Goal: Transaction & Acquisition: Purchase product/service

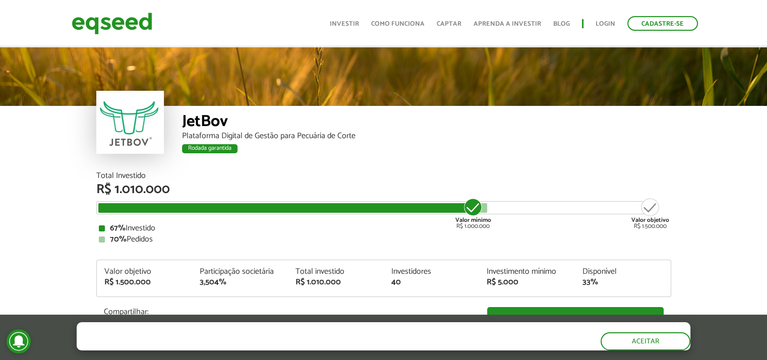
scroll to position [1209, 0]
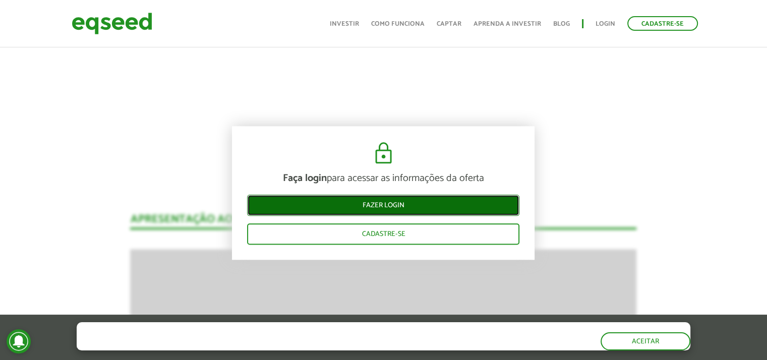
click at [442, 202] on link "Fazer login" at bounding box center [383, 205] width 272 height 21
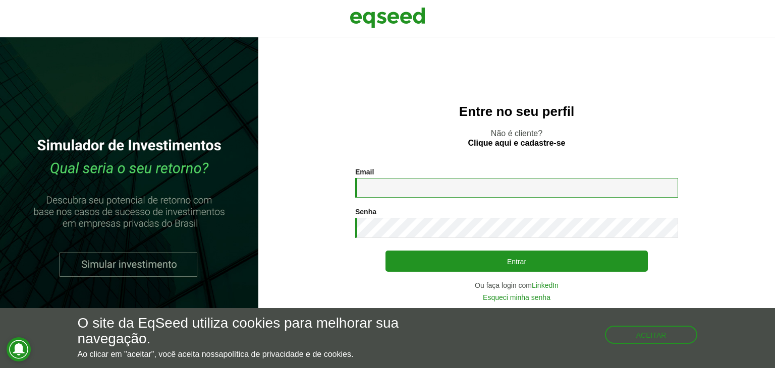
click at [404, 187] on input "Email *" at bounding box center [516, 188] width 323 height 20
type input "**********"
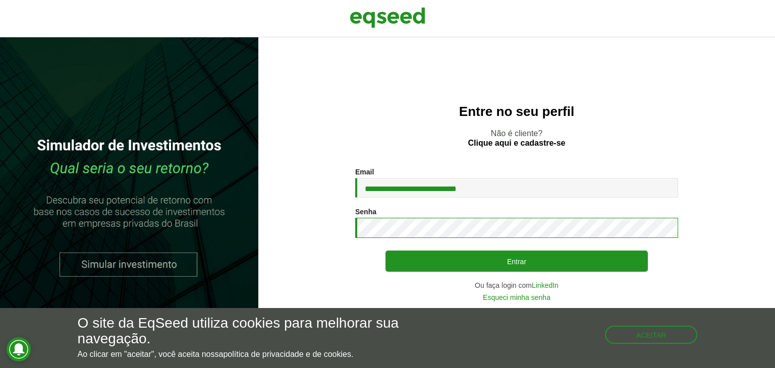
click at [385, 251] on button "Entrar" at bounding box center [516, 261] width 262 height 21
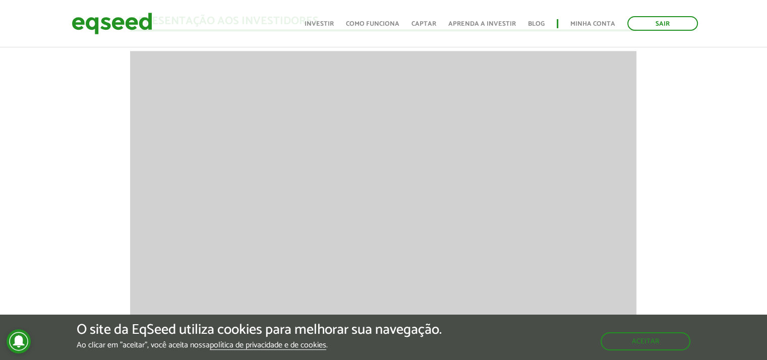
scroll to position [1257, 0]
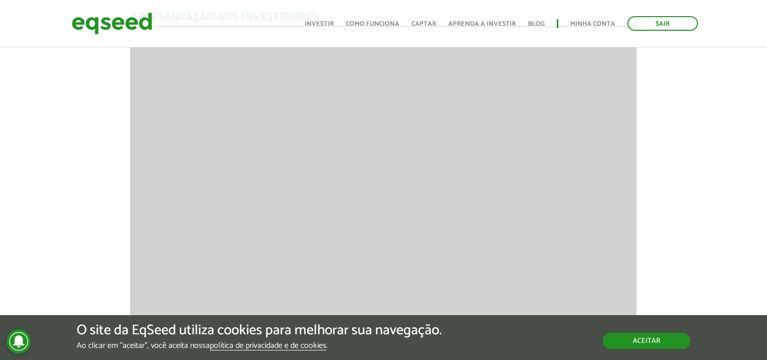
click at [674, 346] on button "Aceitar" at bounding box center [647, 341] width 88 height 16
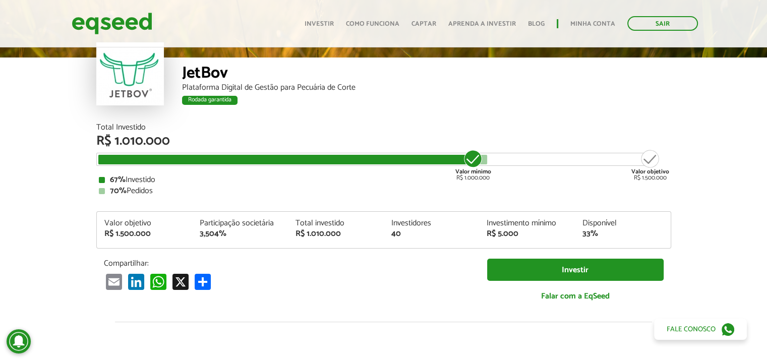
scroll to position [0, 0]
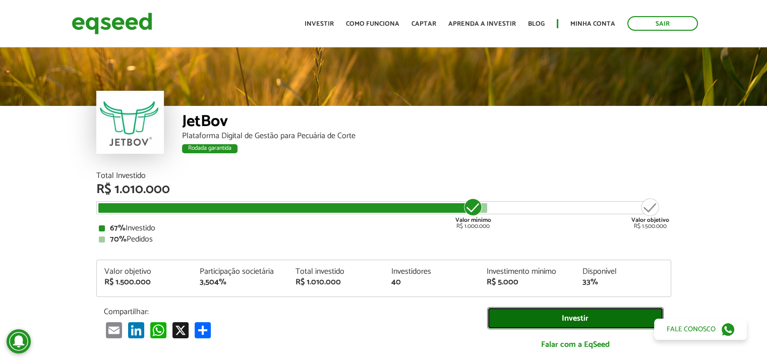
click at [606, 316] on link "Investir" at bounding box center [575, 318] width 177 height 23
